Goal: Task Accomplishment & Management: Manage account settings

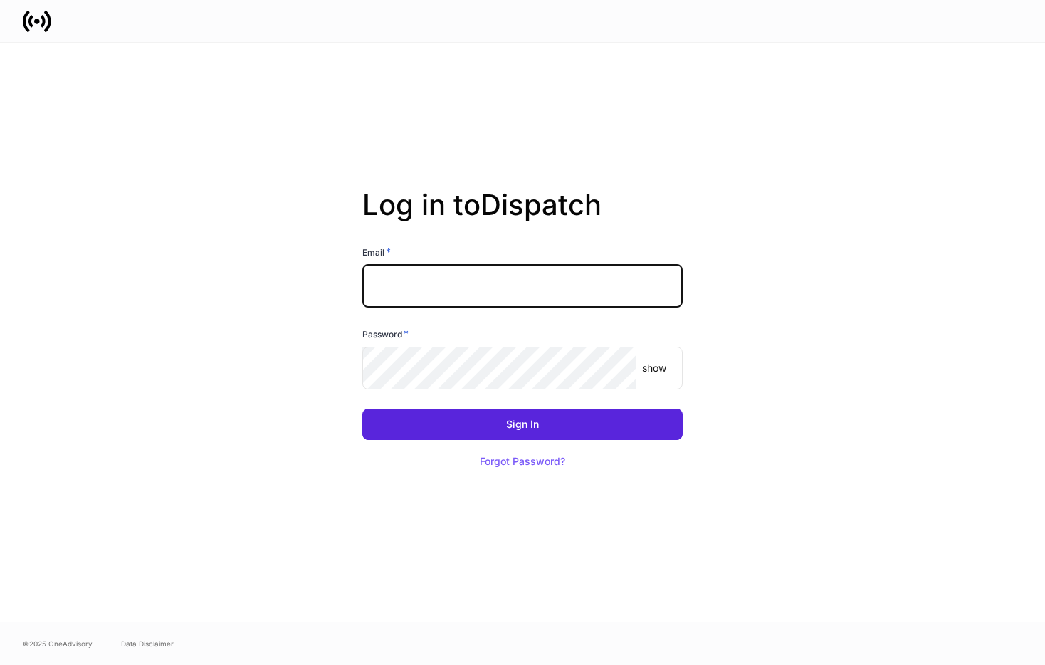
click at [547, 283] on input "text" at bounding box center [522, 286] width 320 height 43
type input "**********"
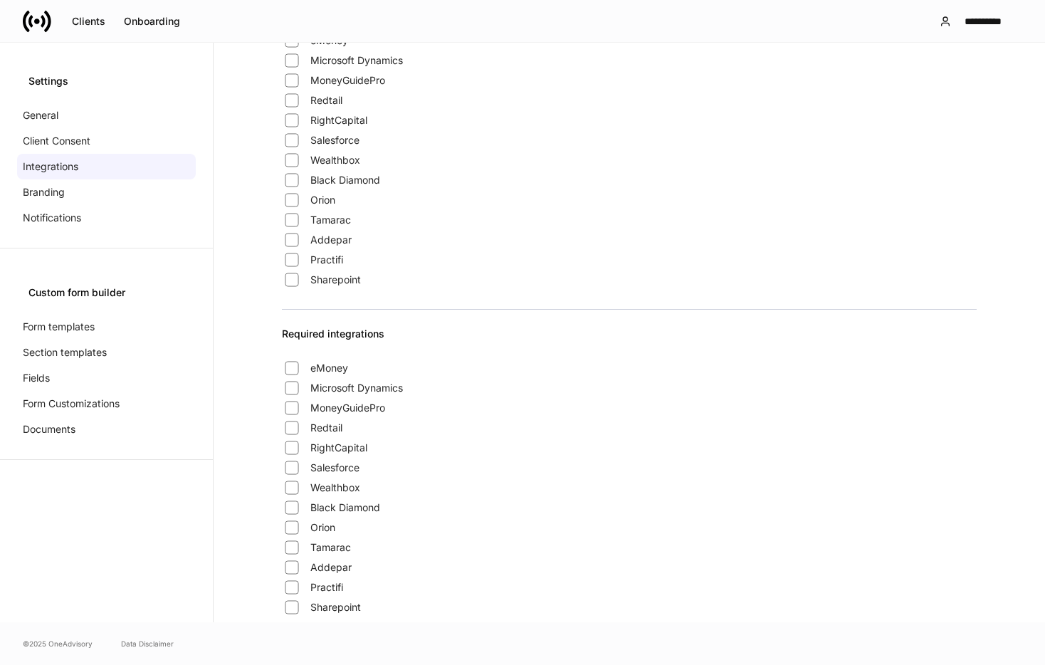
scroll to position [1578, 0]
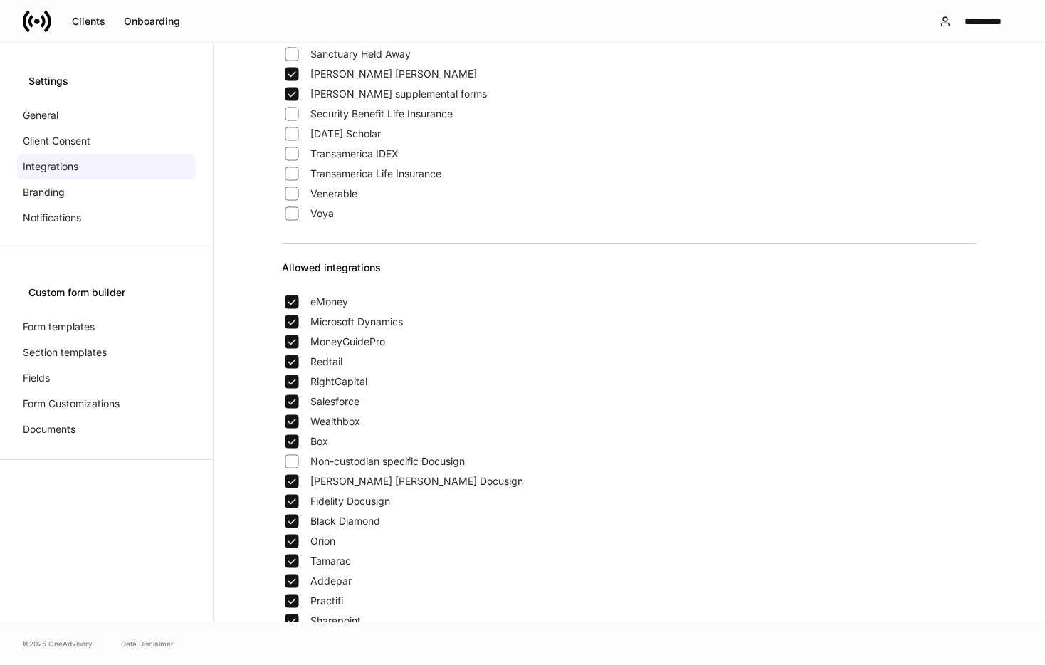
scroll to position [893, 0]
